Goal: Obtain resource: Download file/media

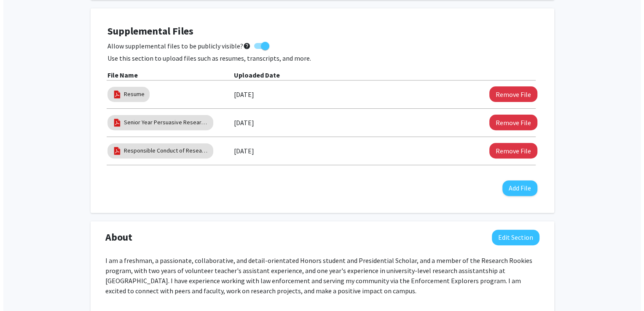
scroll to position [279, 0]
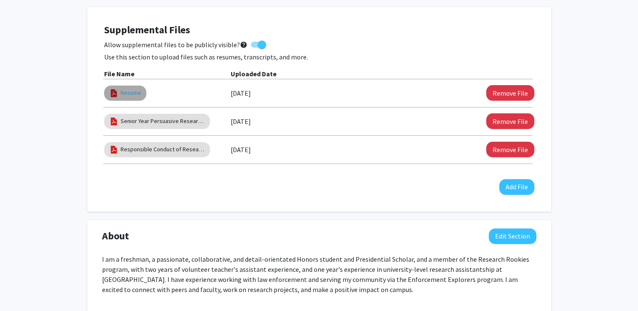
click at [128, 97] on link "Resume" at bounding box center [131, 92] width 21 height 9
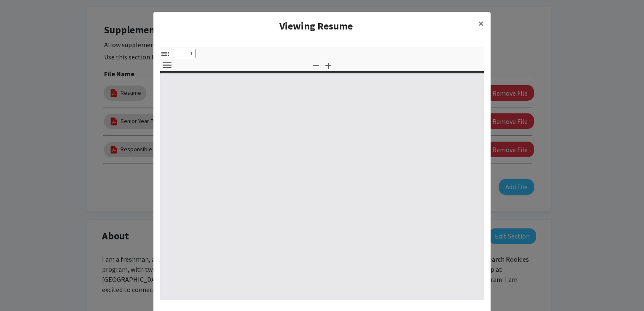
select select "custom"
type input "0"
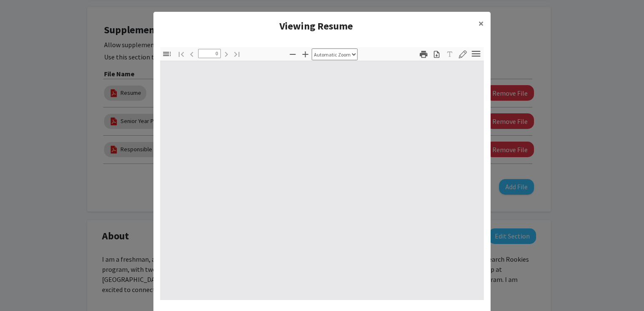
select select "custom"
type input "1"
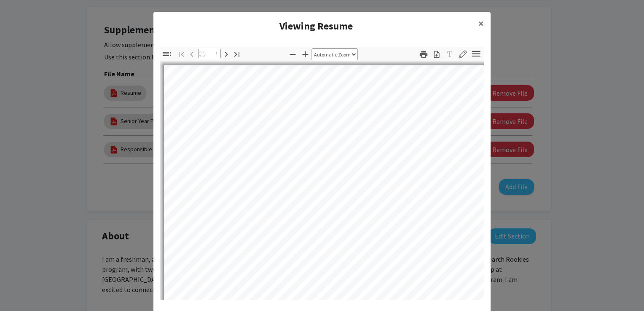
select select "auto"
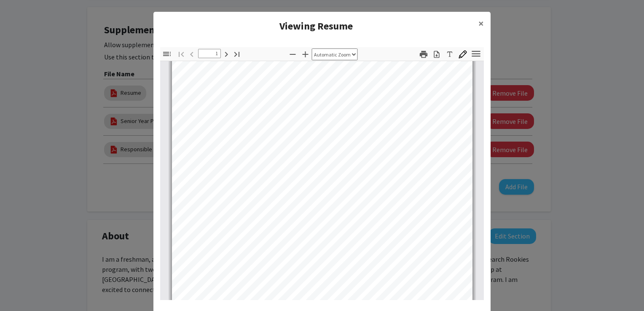
scroll to position [39, 0]
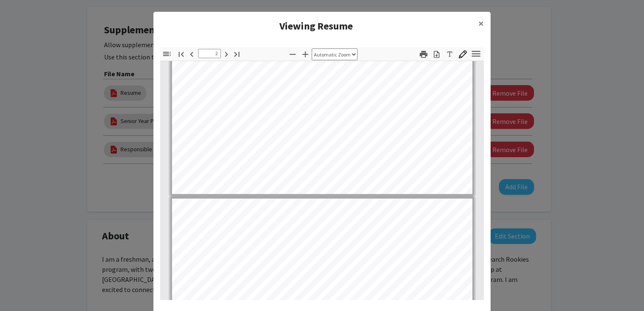
type input "1"
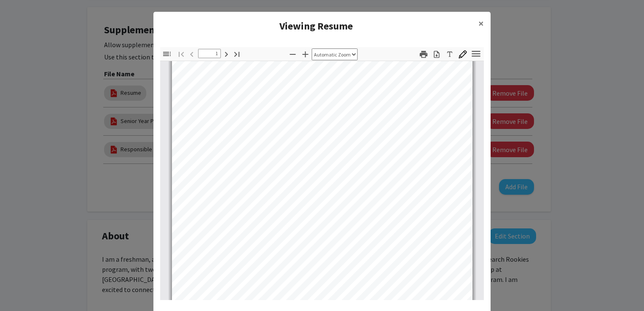
scroll to position [0, 0]
click at [434, 55] on icon "button" at bounding box center [436, 54] width 5 height 7
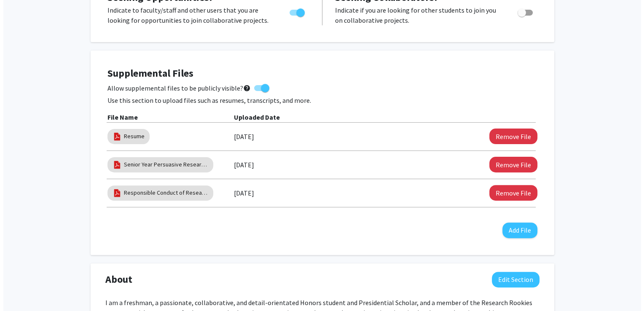
scroll to position [240, 0]
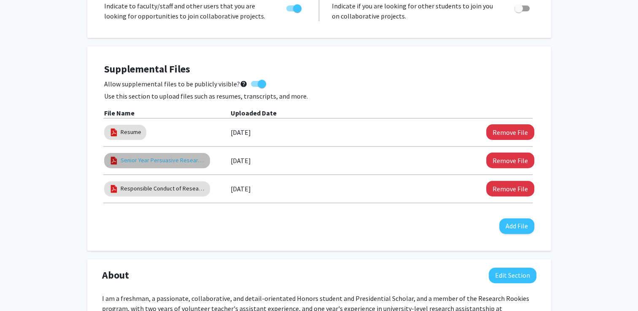
click at [165, 162] on link "Senior Year Persuasive Research Essay" at bounding box center [163, 160] width 84 height 9
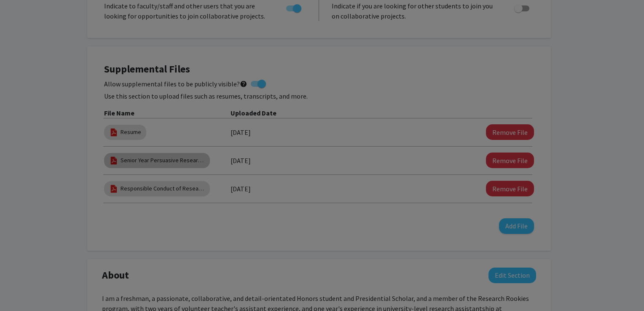
select select "custom"
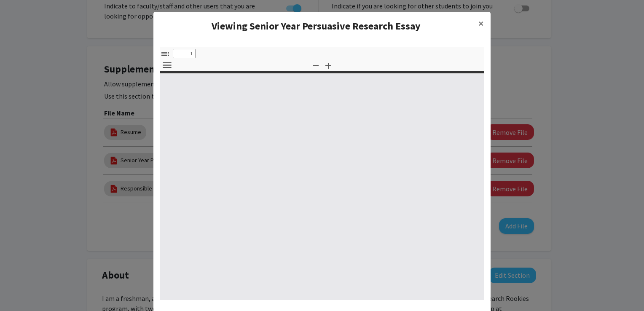
type input "0"
select select "custom"
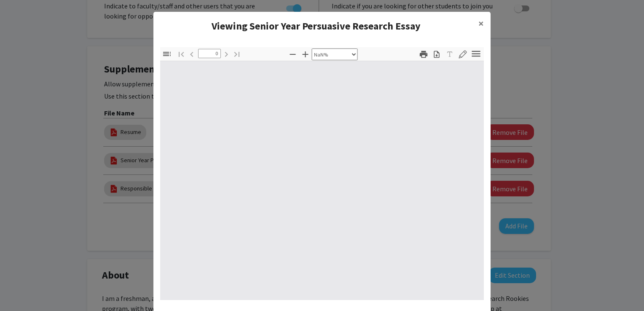
type input "1"
select select "auto"
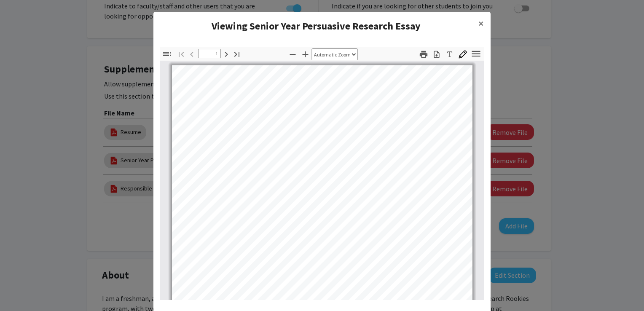
scroll to position [0, 0]
click at [435, 55] on icon "button" at bounding box center [436, 54] width 5 height 7
click at [480, 20] on span "×" at bounding box center [480, 23] width 5 height 13
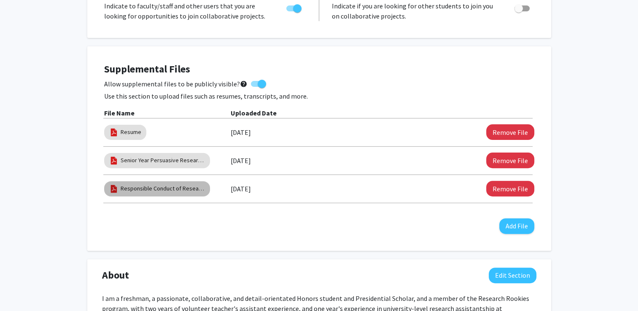
click at [195, 193] on mat-chip "Responsible Conduct of Research Certificate" at bounding box center [157, 188] width 106 height 15
click at [154, 186] on link "Responsible Conduct of Research Certificate" at bounding box center [163, 188] width 84 height 9
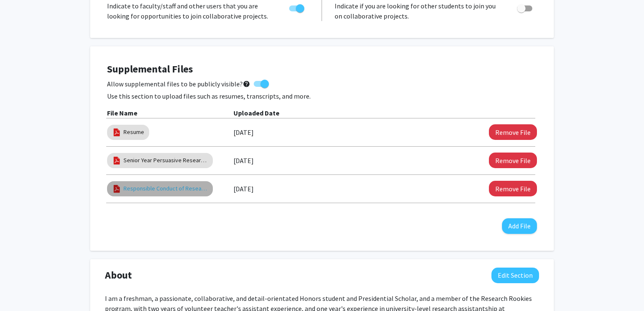
select select "custom"
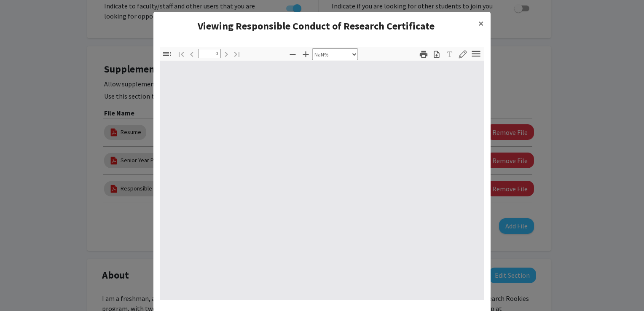
type input "1"
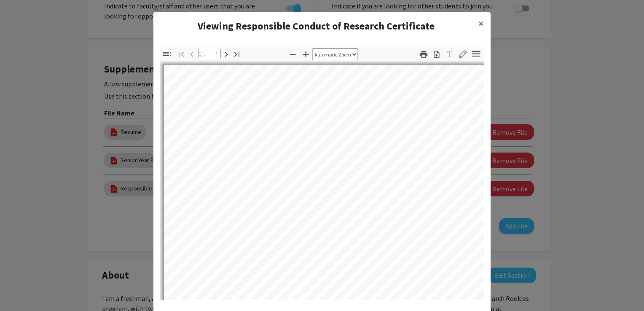
select select "auto"
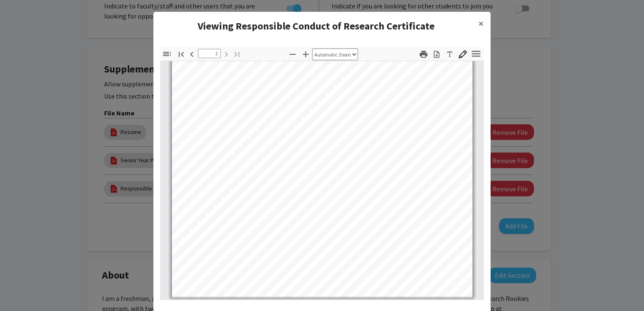
scroll to position [41, 0]
type input "1"
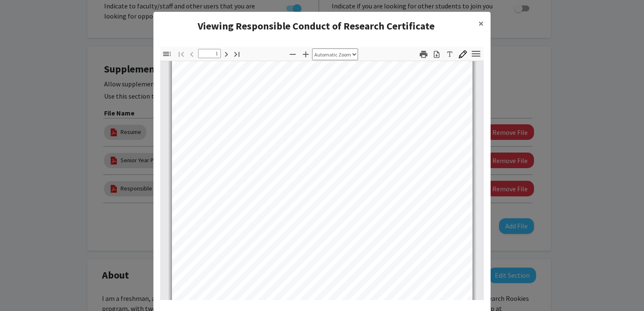
scroll to position [0, 0]
click at [434, 55] on icon "button" at bounding box center [436, 54] width 5 height 7
